Goal: Download file/media

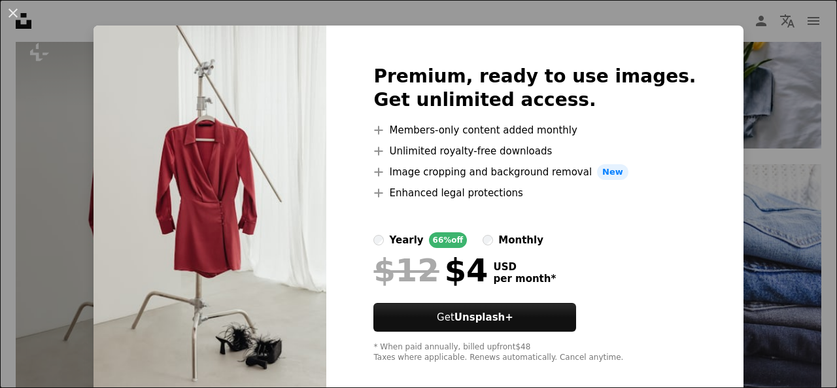
scroll to position [31, 0]
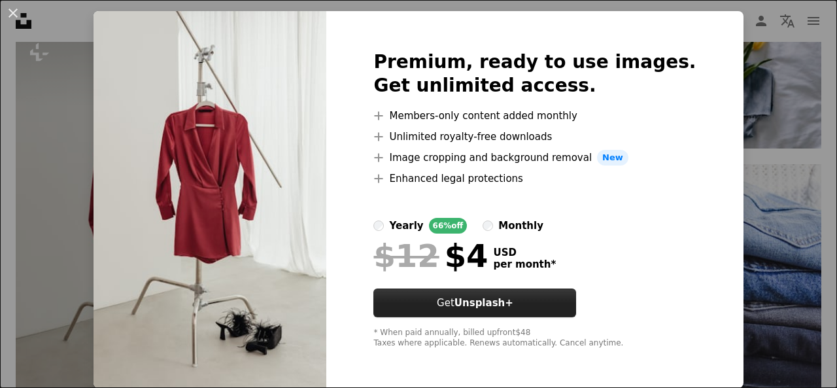
click at [503, 302] on strong "Unsplash+" at bounding box center [484, 303] width 59 height 12
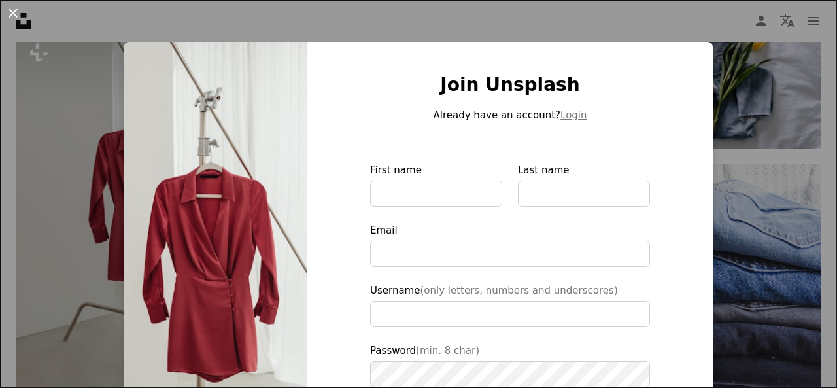
click at [14, 12] on button "An X shape" at bounding box center [13, 13] width 16 height 16
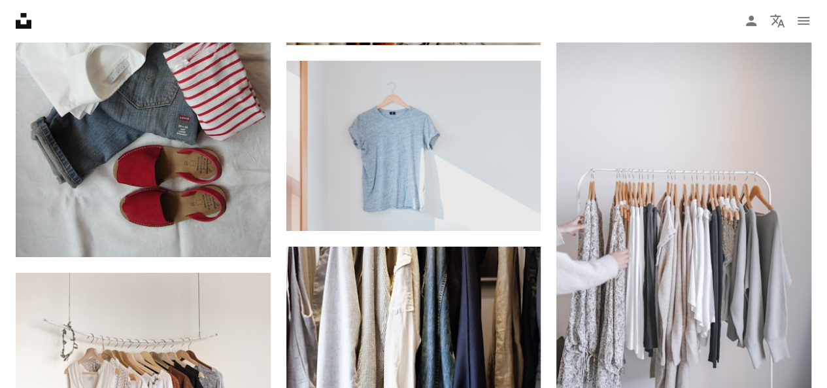
scroll to position [2077, 0]
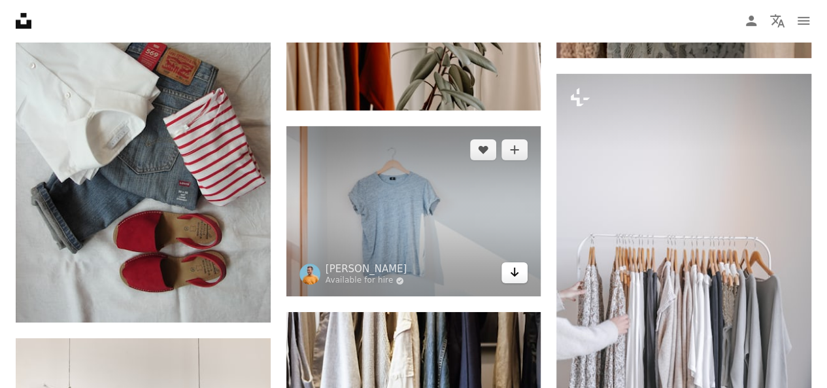
click at [515, 272] on icon "Arrow pointing down" at bounding box center [515, 272] width 10 height 16
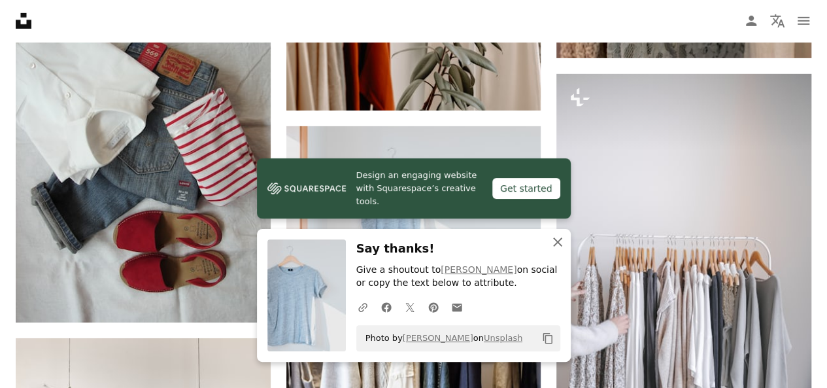
click at [557, 243] on icon "button" at bounding box center [557, 241] width 9 height 9
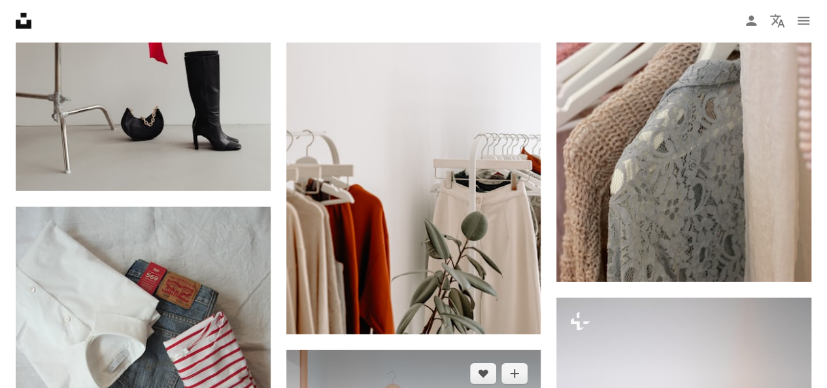
scroll to position [1816, 0]
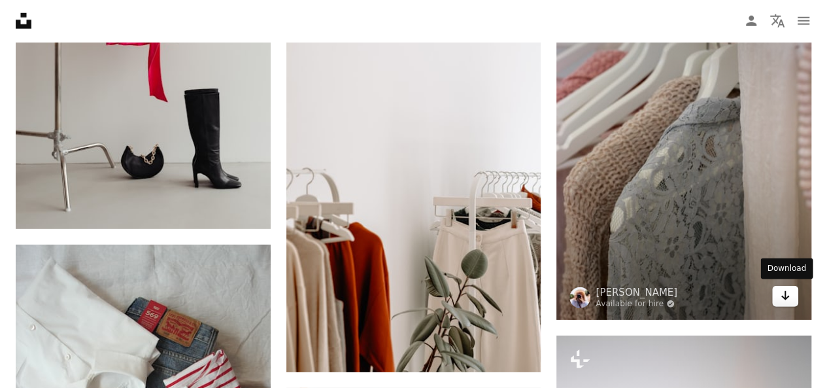
click at [782, 296] on icon "Arrow pointing down" at bounding box center [785, 296] width 10 height 16
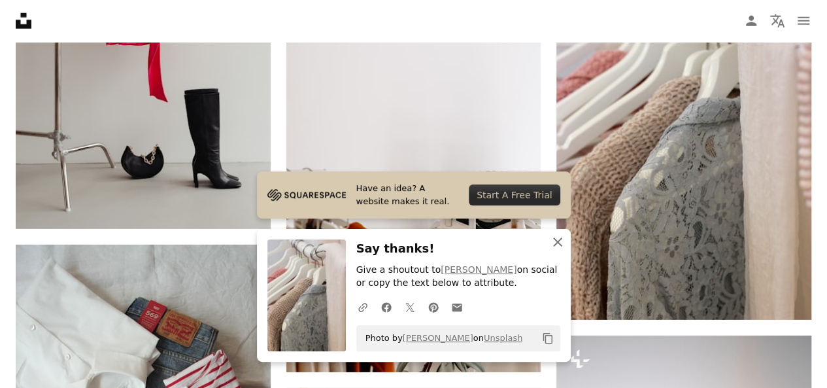
click at [562, 243] on icon "An X shape" at bounding box center [558, 242] width 16 height 16
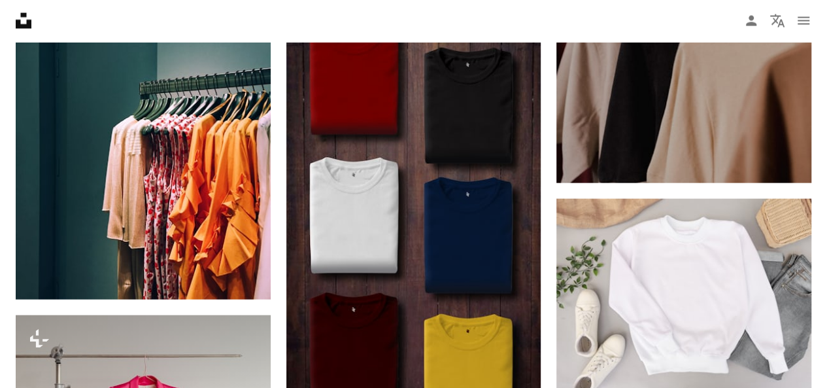
scroll to position [1423, 0]
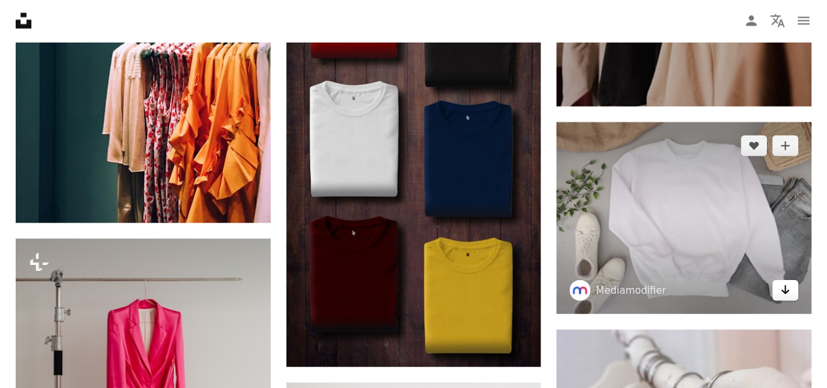
click at [780, 287] on icon "Arrow pointing down" at bounding box center [785, 290] width 10 height 16
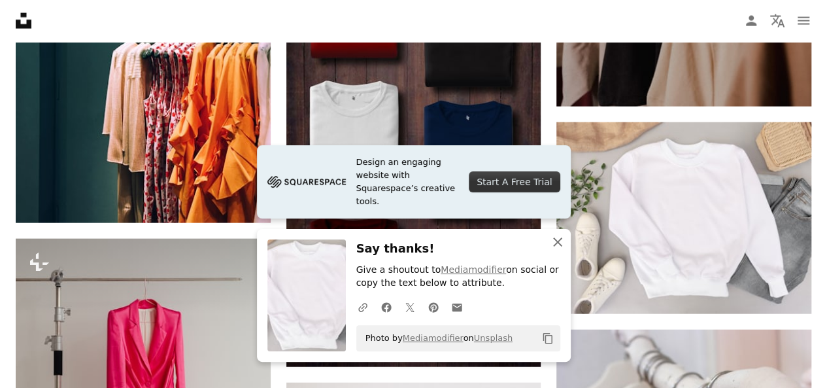
click at [559, 242] on icon "button" at bounding box center [557, 241] width 9 height 9
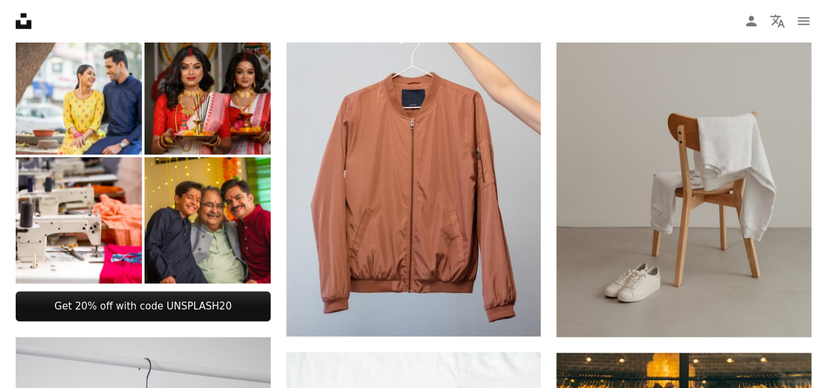
scroll to position [638, 0]
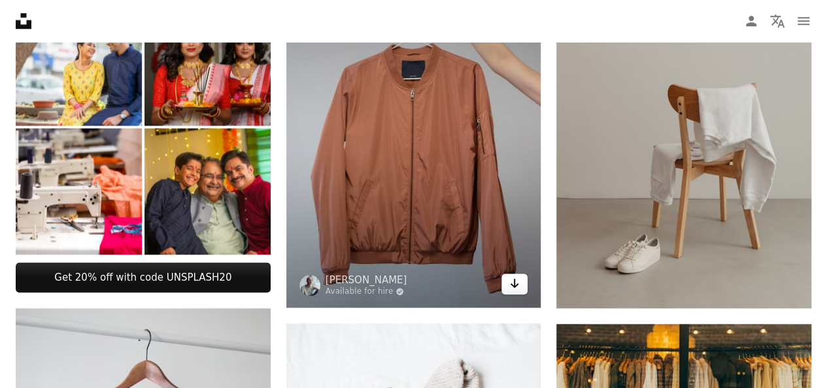
click at [511, 282] on icon "Arrow pointing down" at bounding box center [515, 283] width 10 height 16
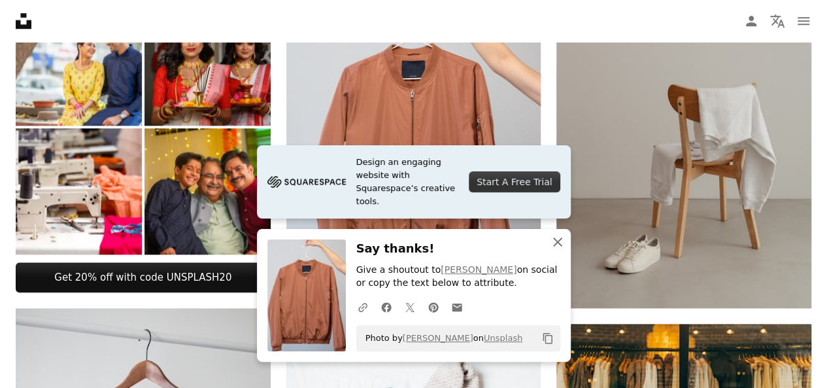
click at [557, 242] on icon "button" at bounding box center [557, 241] width 9 height 9
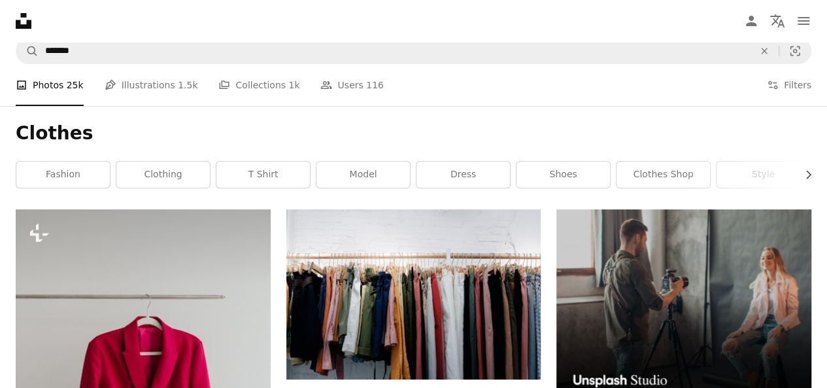
scroll to position [0, 0]
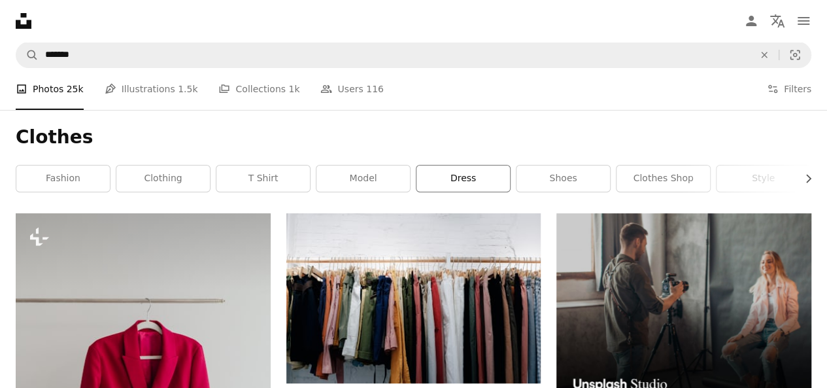
click at [455, 177] on link "dress" at bounding box center [464, 178] width 94 height 26
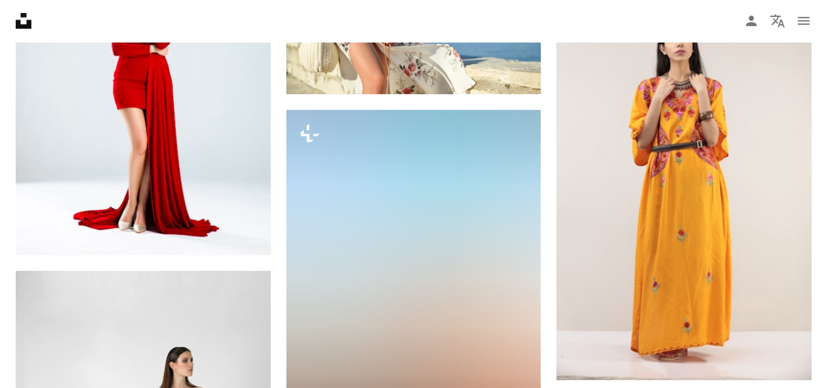
scroll to position [2028, 0]
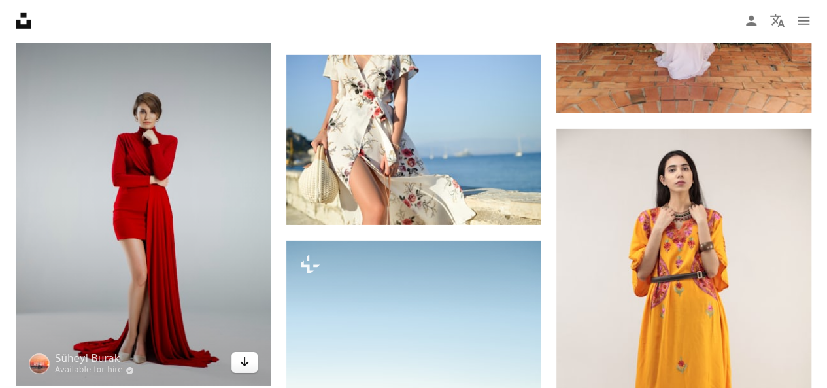
click at [245, 362] on icon "Download" at bounding box center [244, 361] width 9 height 9
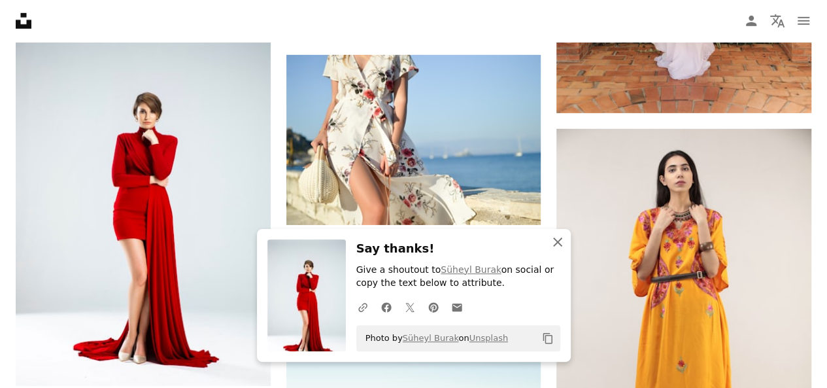
click at [558, 243] on icon "button" at bounding box center [557, 241] width 9 height 9
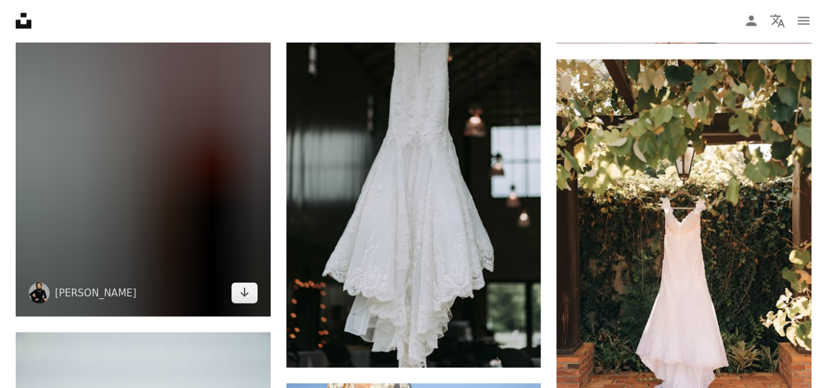
scroll to position [1701, 0]
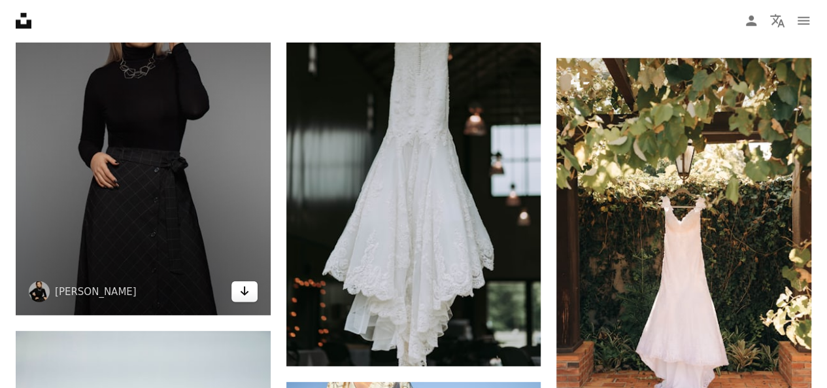
click at [245, 287] on icon "Arrow pointing down" at bounding box center [244, 291] width 10 height 16
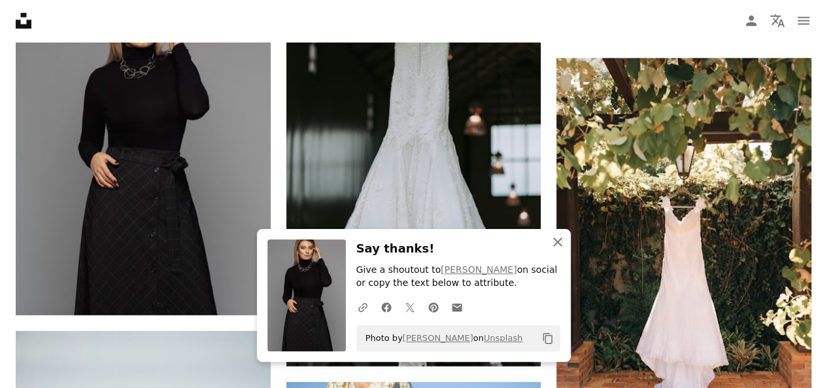
click at [559, 241] on icon "button" at bounding box center [557, 241] width 9 height 9
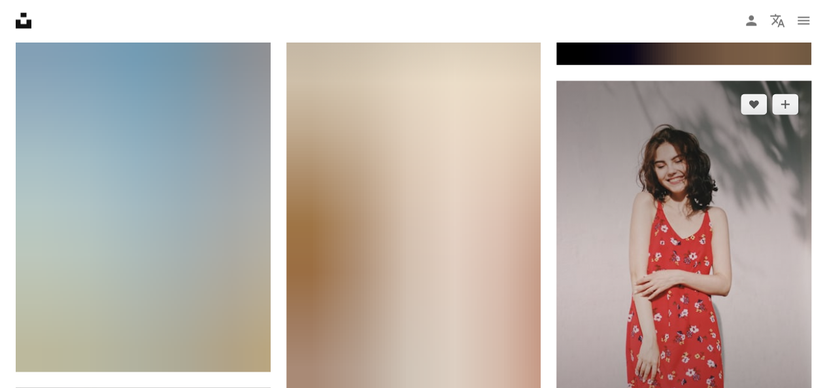
scroll to position [1308, 0]
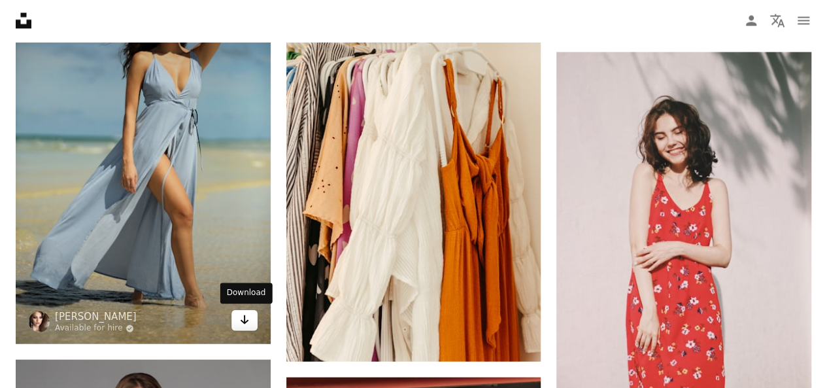
click at [245, 316] on icon "Download" at bounding box center [244, 319] width 9 height 9
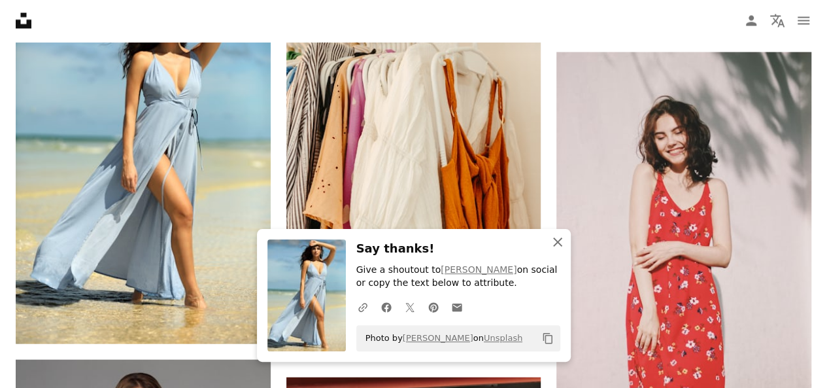
click at [557, 246] on icon "An X shape" at bounding box center [558, 242] width 16 height 16
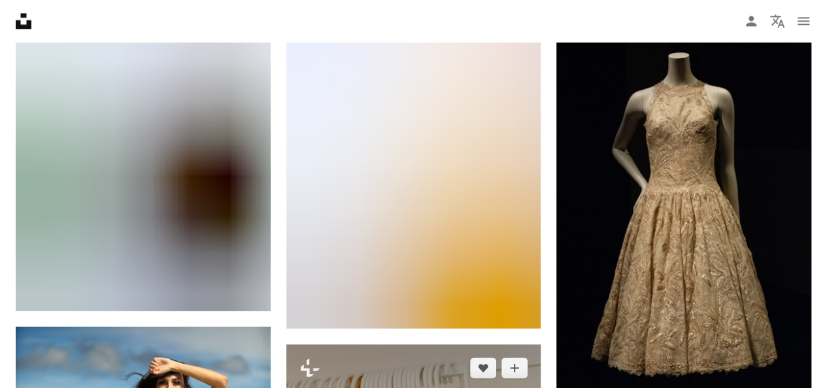
scroll to position [916, 0]
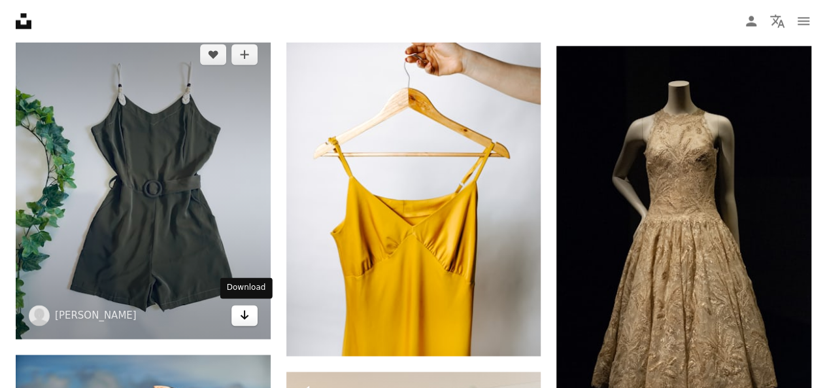
click at [246, 315] on icon "Download" at bounding box center [244, 314] width 9 height 9
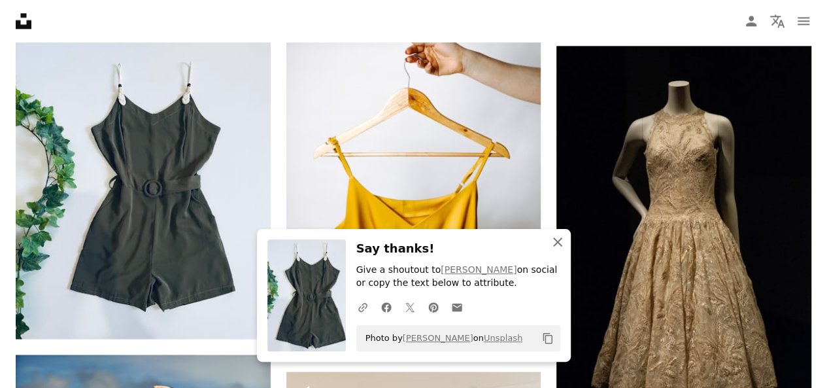
click at [556, 243] on icon "button" at bounding box center [557, 241] width 9 height 9
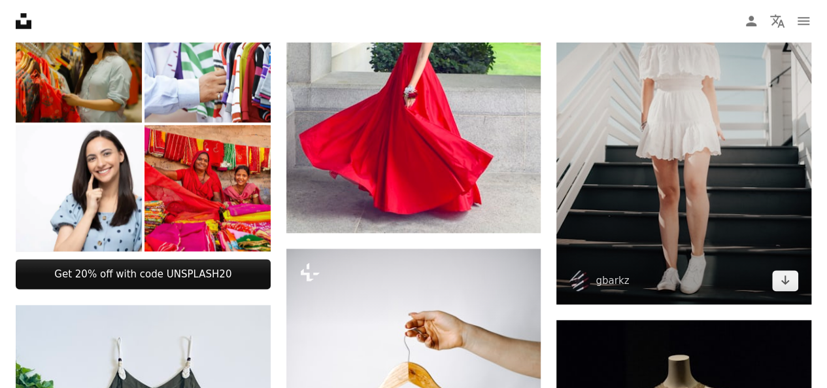
scroll to position [654, 0]
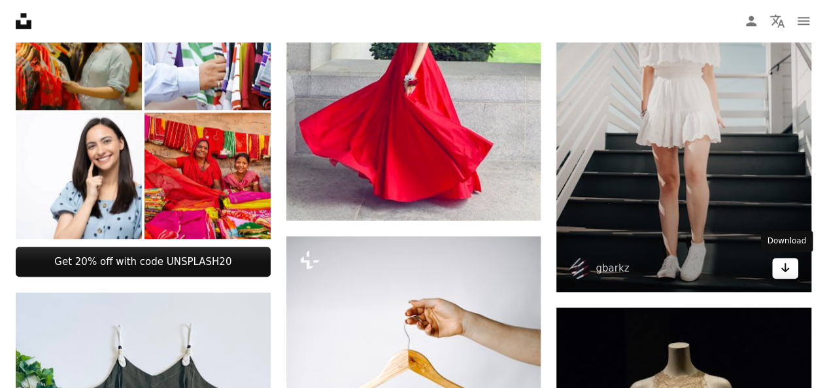
click at [781, 265] on icon "Arrow pointing down" at bounding box center [785, 268] width 10 height 16
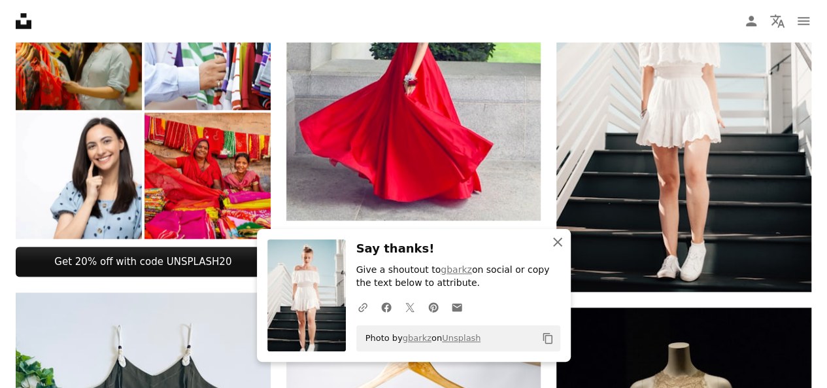
click at [559, 241] on icon "button" at bounding box center [557, 241] width 9 height 9
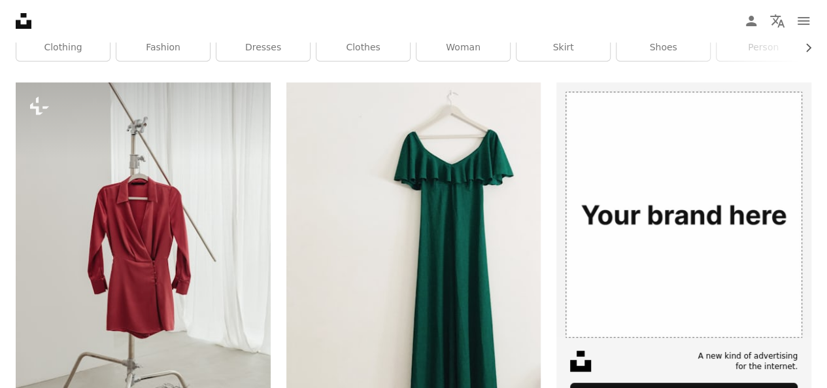
scroll to position [0, 0]
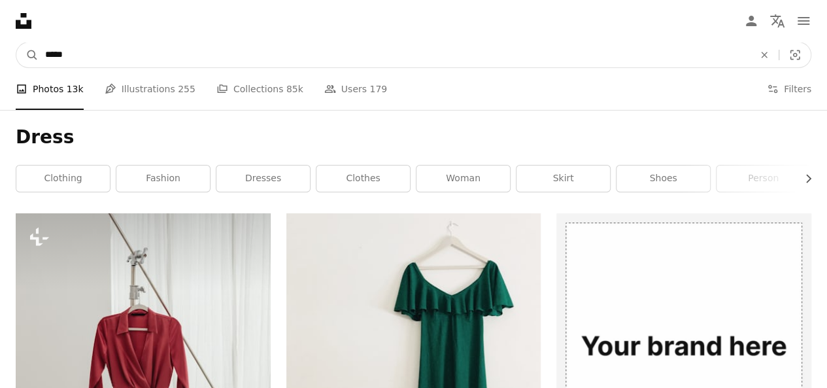
drag, startPoint x: 86, startPoint y: 57, endPoint x: 0, endPoint y: 50, distance: 86.6
click at [0, 50] on nav "A magnifying glass ***** An X shape Visual search Filters Get Unsplash+ Log in …" at bounding box center [413, 55] width 827 height 42
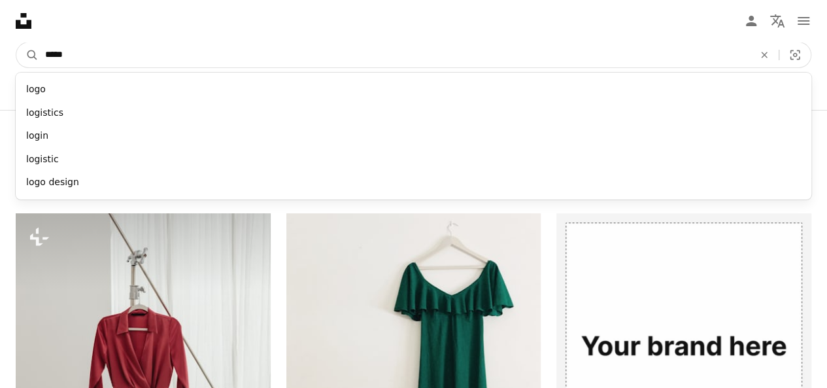
type input "*****"
click at [16, 43] on button "A magnifying glass" at bounding box center [27, 55] width 22 height 25
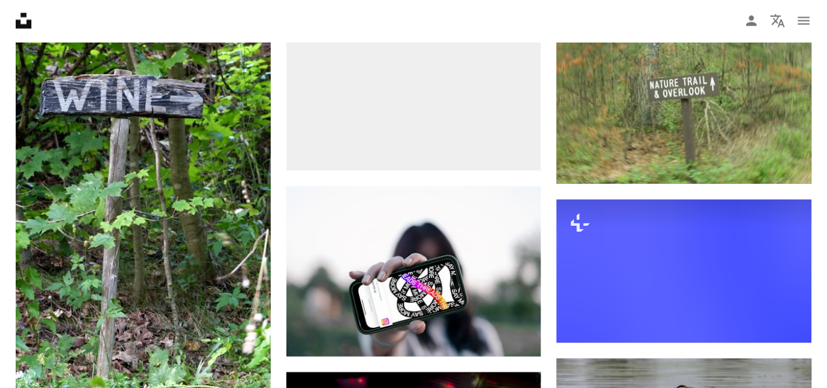
scroll to position [6511, 0]
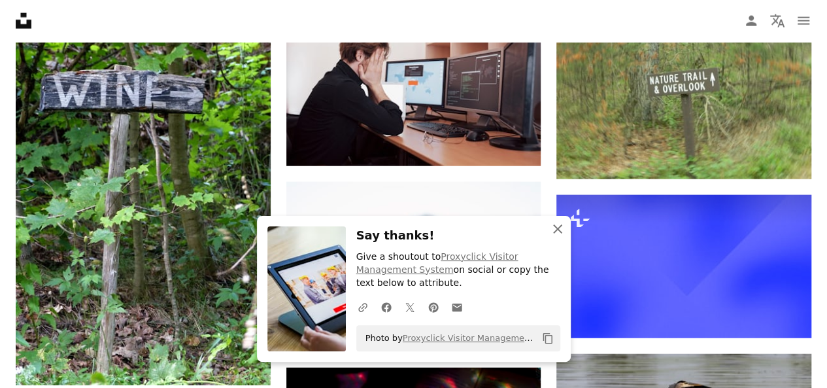
click at [557, 230] on icon "button" at bounding box center [557, 228] width 9 height 9
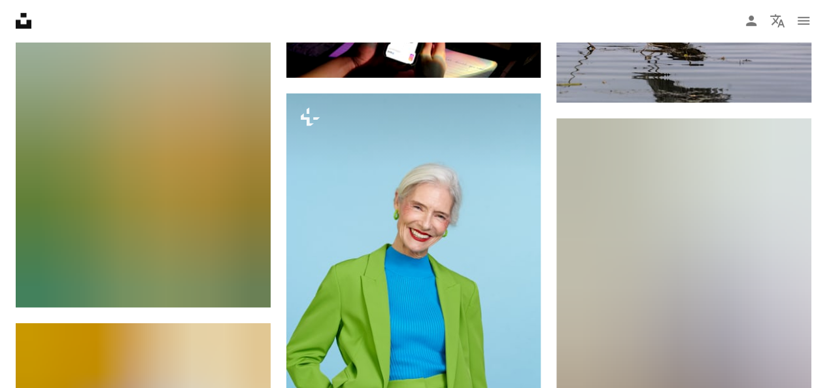
scroll to position [6969, 0]
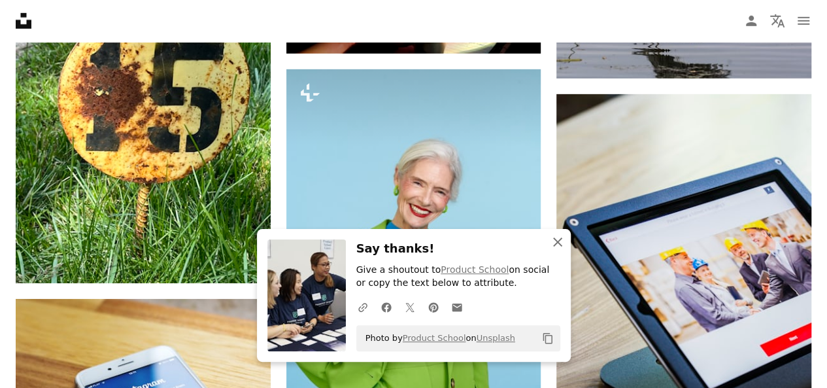
click at [560, 247] on icon "An X shape" at bounding box center [558, 242] width 16 height 16
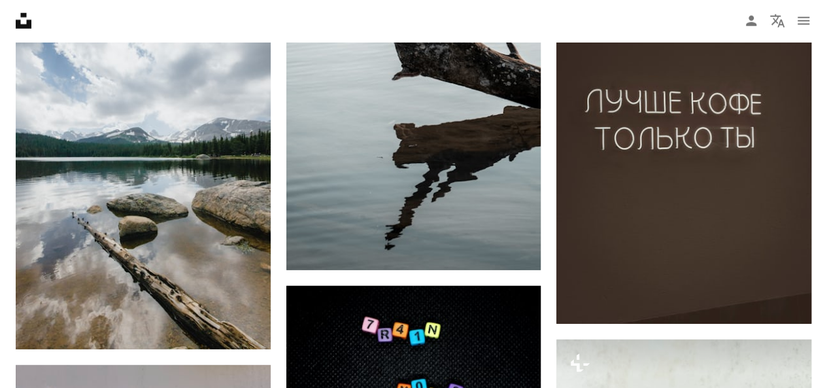
scroll to position [9193, 0]
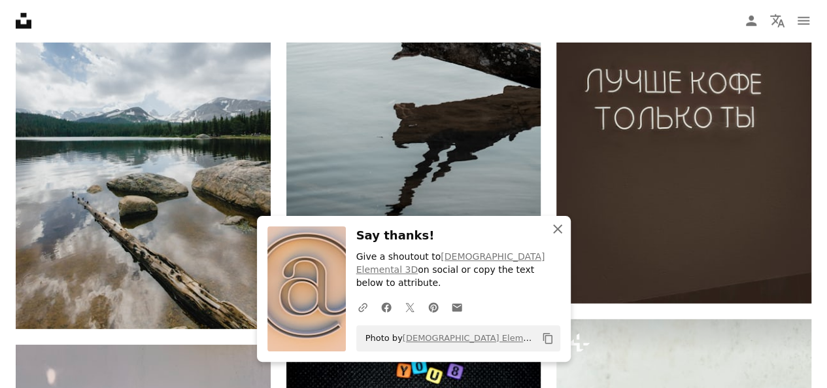
click at [557, 233] on icon "button" at bounding box center [557, 228] width 9 height 9
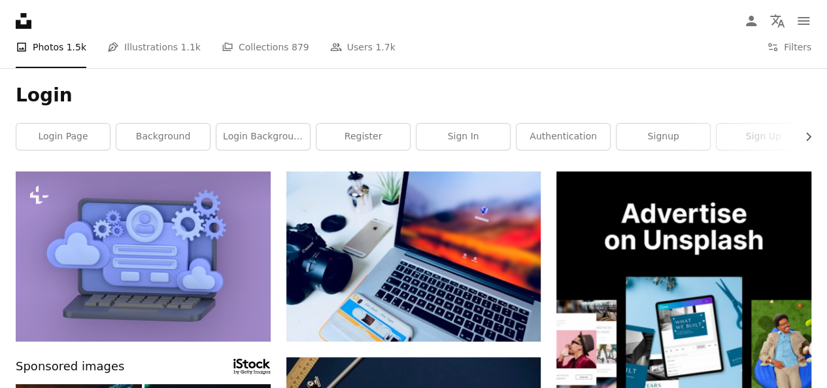
scroll to position [0, 0]
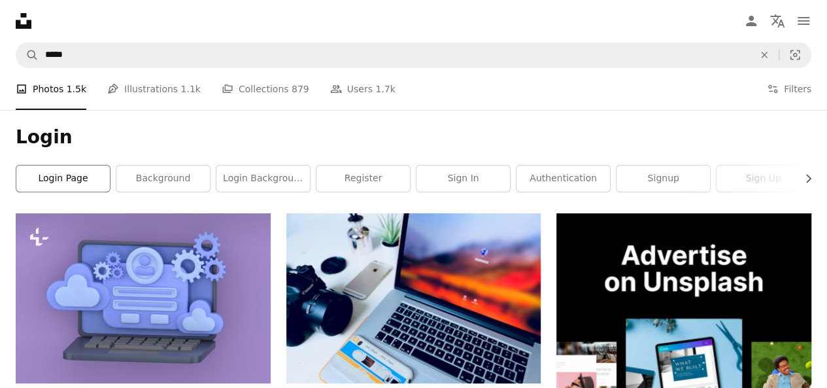
click at [58, 183] on link "login page" at bounding box center [63, 178] width 94 height 26
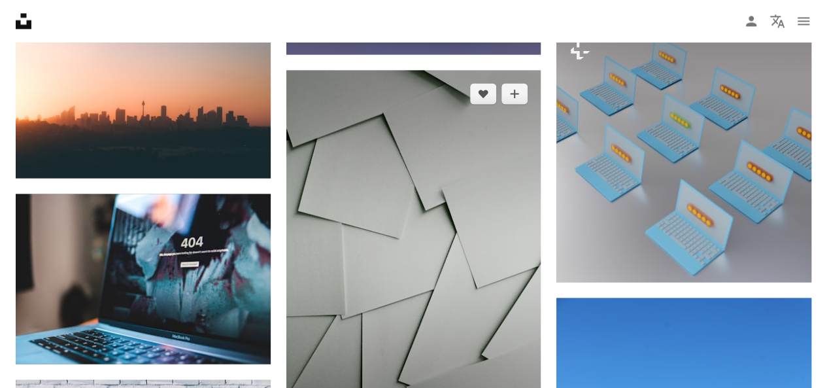
scroll to position [1177, 0]
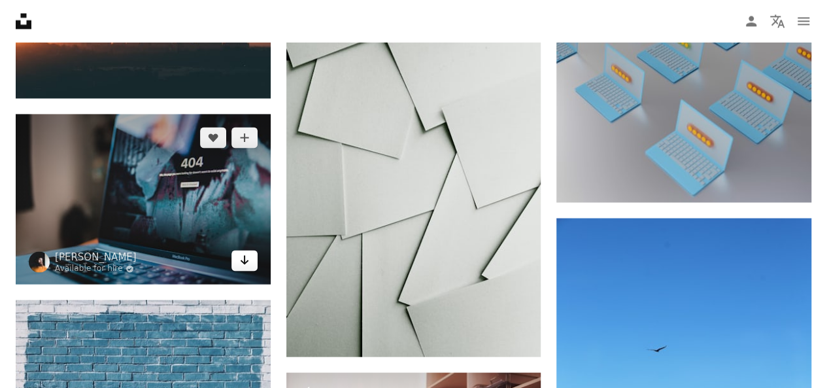
click at [242, 258] on icon "Arrow pointing down" at bounding box center [244, 260] width 10 height 16
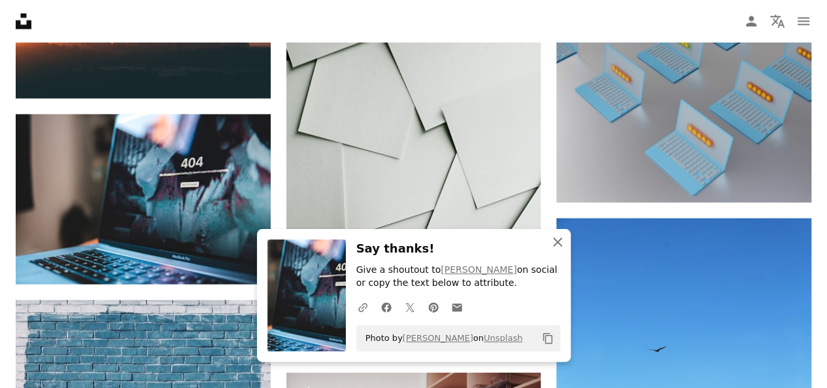
drag, startPoint x: 557, startPoint y: 244, endPoint x: 539, endPoint y: 244, distance: 18.3
click at [557, 244] on icon "An X shape" at bounding box center [558, 242] width 16 height 16
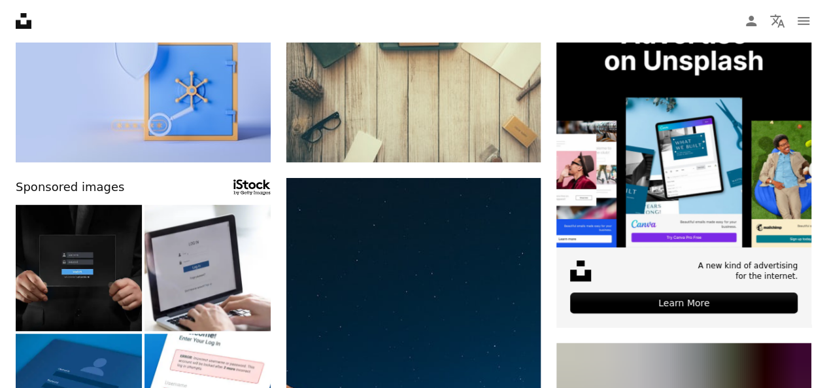
scroll to position [0, 0]
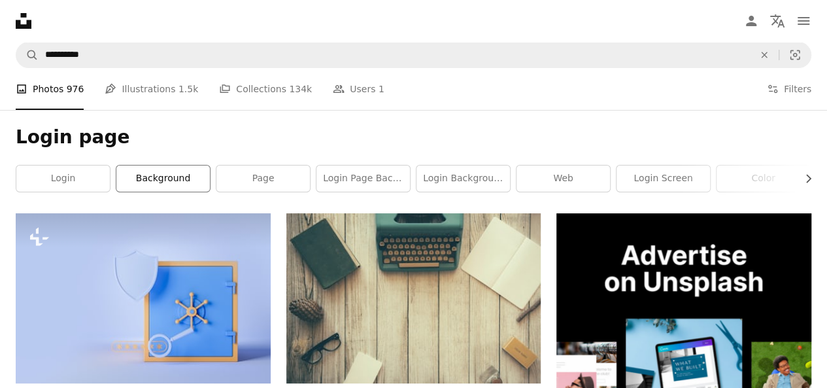
click at [177, 184] on link "background" at bounding box center [163, 178] width 94 height 26
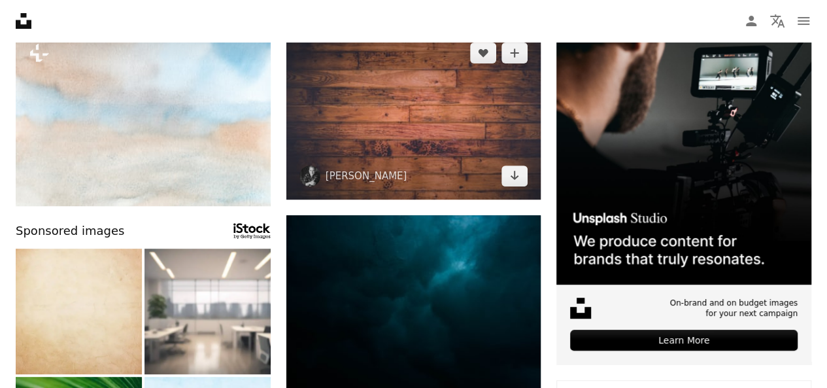
scroll to position [196, 0]
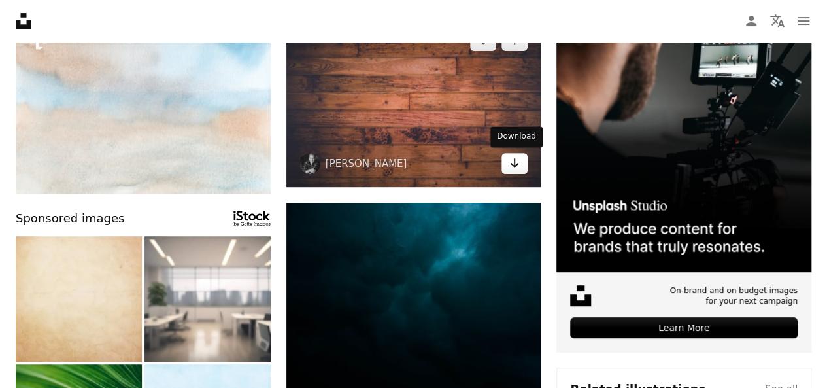
click at [518, 161] on icon "Arrow pointing down" at bounding box center [515, 163] width 10 height 16
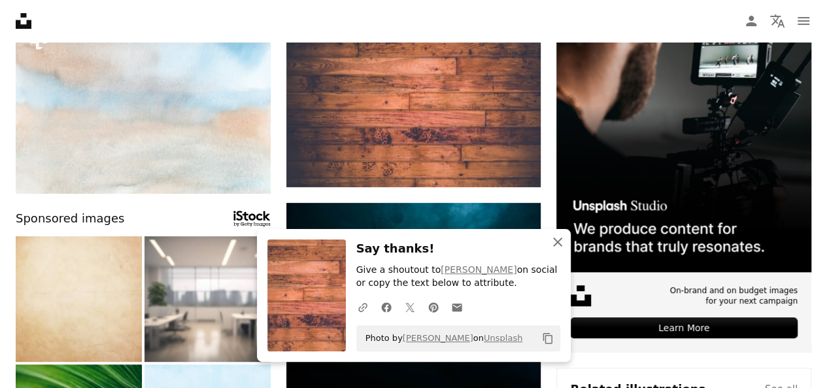
click at [559, 243] on icon "An X shape" at bounding box center [558, 242] width 16 height 16
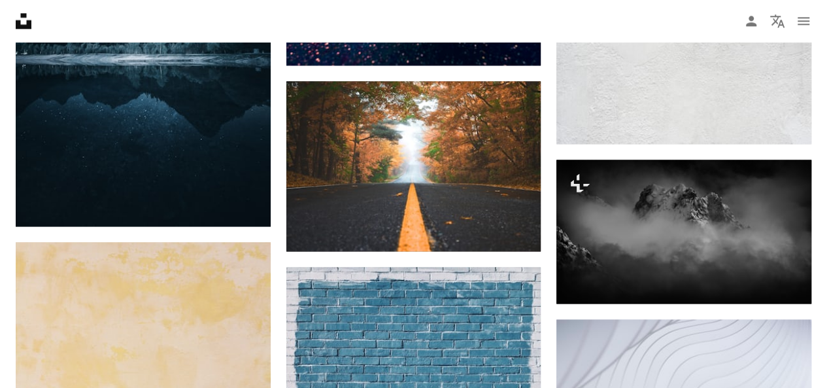
scroll to position [916, 0]
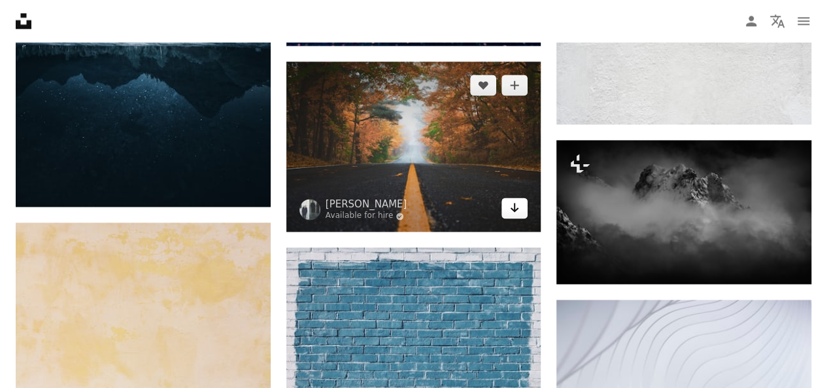
click at [517, 209] on icon "Arrow pointing down" at bounding box center [515, 207] width 10 height 16
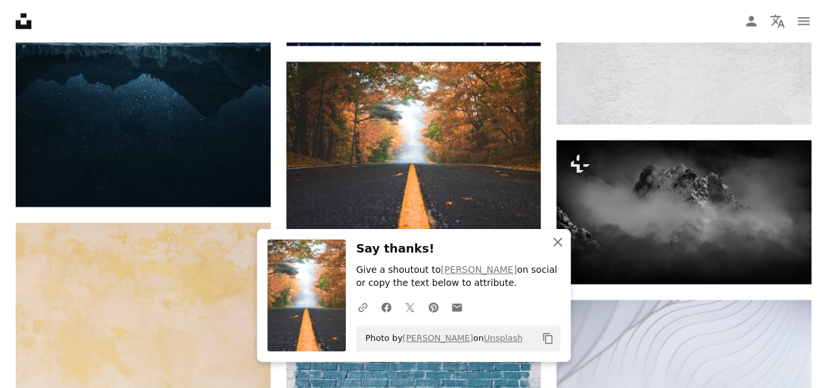
click at [553, 243] on icon "An X shape" at bounding box center [558, 242] width 16 height 16
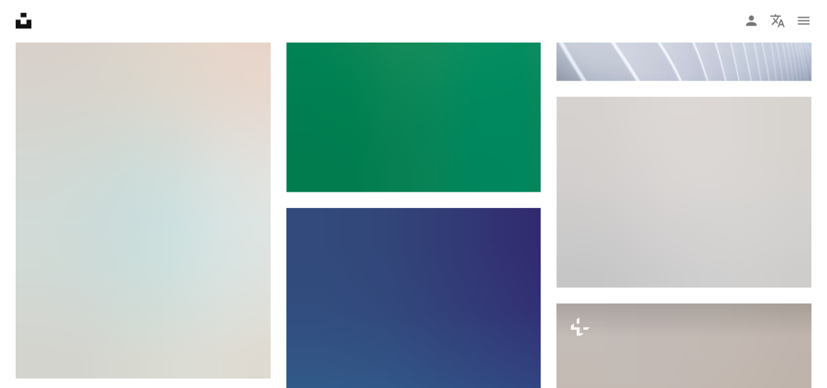
scroll to position [1570, 0]
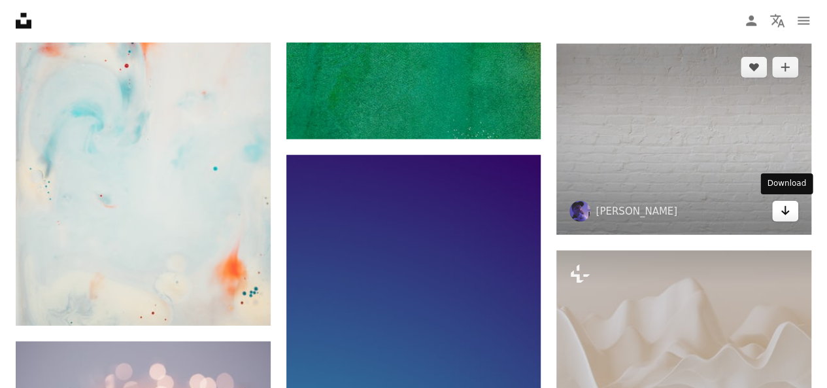
click at [785, 209] on icon "Download" at bounding box center [786, 210] width 9 height 9
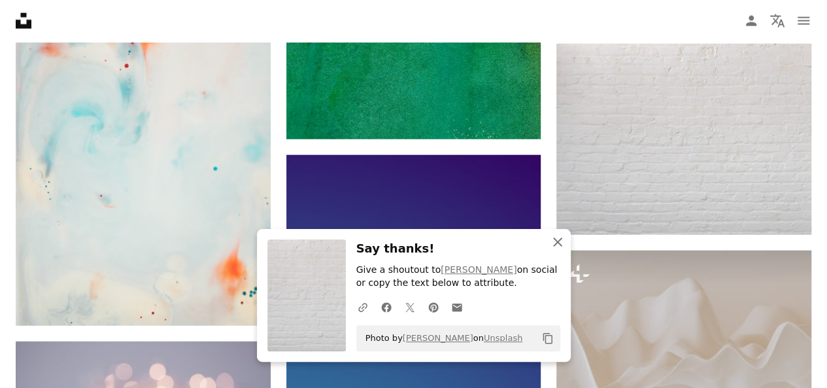
click at [556, 238] on icon "An X shape" at bounding box center [558, 242] width 16 height 16
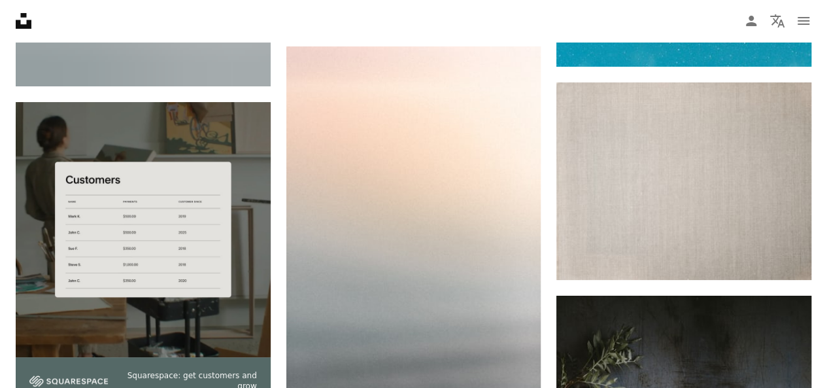
scroll to position [2420, 0]
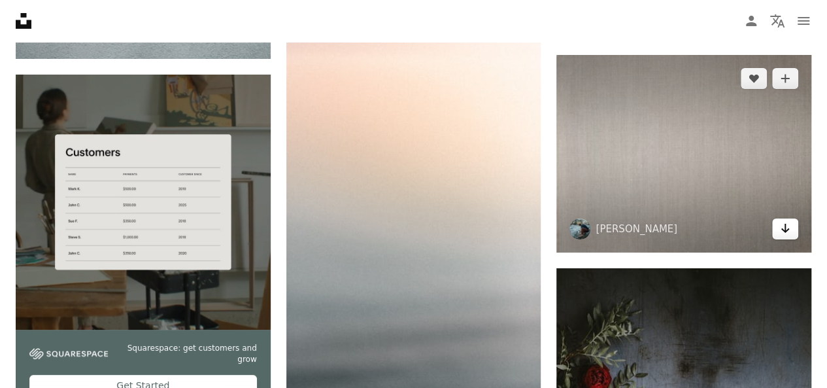
click at [786, 230] on icon "Download" at bounding box center [786, 228] width 9 height 9
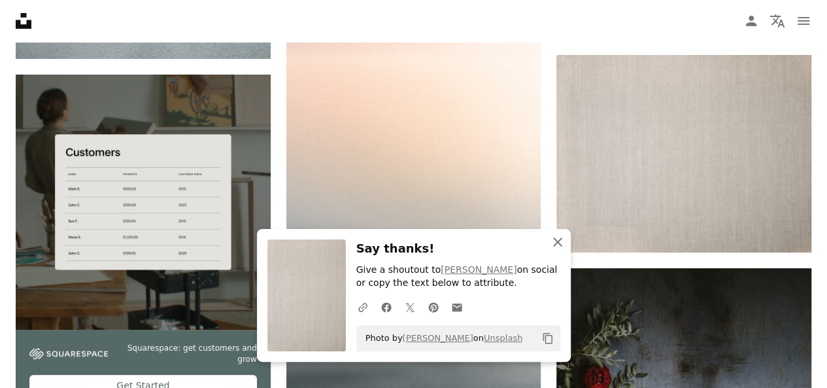
click at [559, 245] on icon "button" at bounding box center [557, 241] width 9 height 9
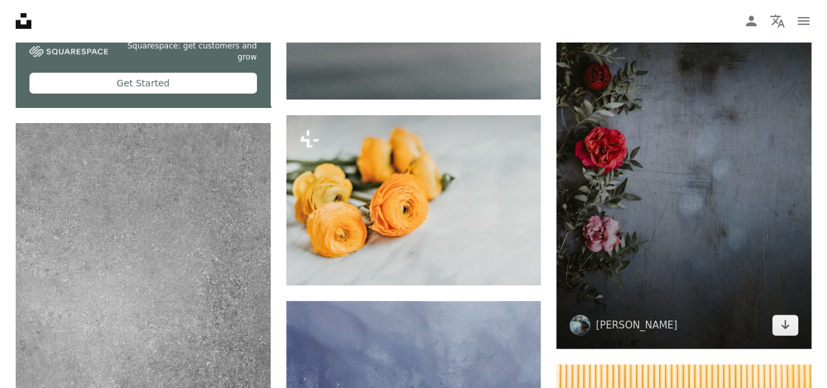
scroll to position [2747, 0]
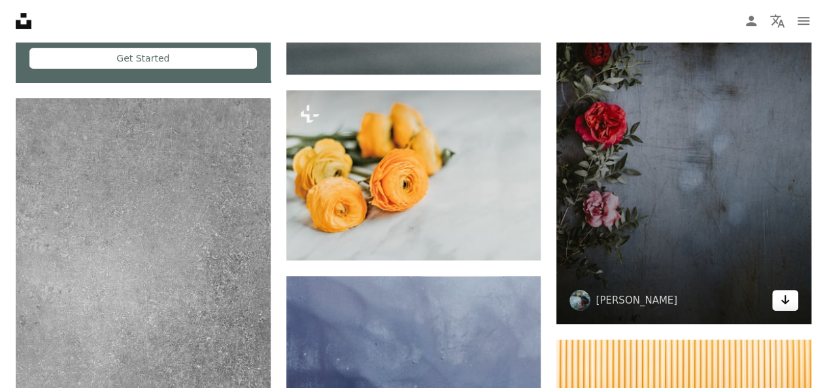
click at [784, 296] on icon "Arrow pointing down" at bounding box center [785, 300] width 10 height 16
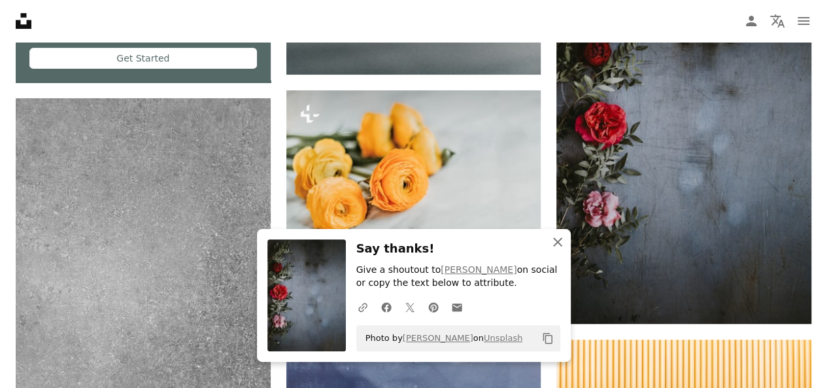
click at [553, 240] on icon "An X shape" at bounding box center [558, 242] width 16 height 16
